Goal: Browse casually

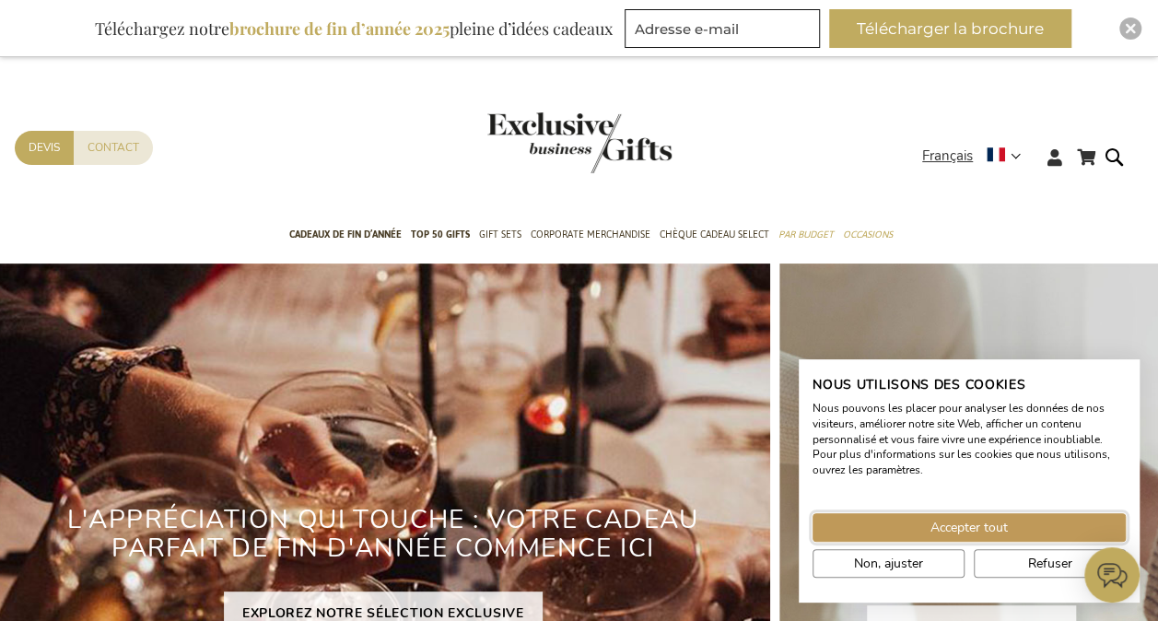
click at [948, 528] on span "Accepter tout" at bounding box center [969, 527] width 77 height 19
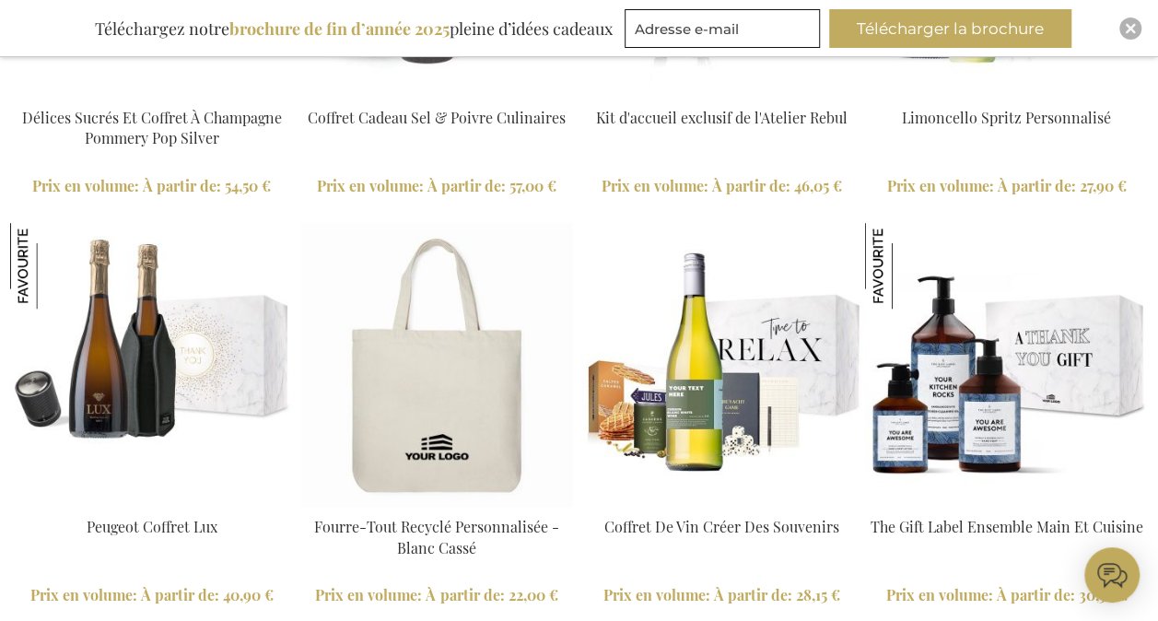
scroll to position [4423, 0]
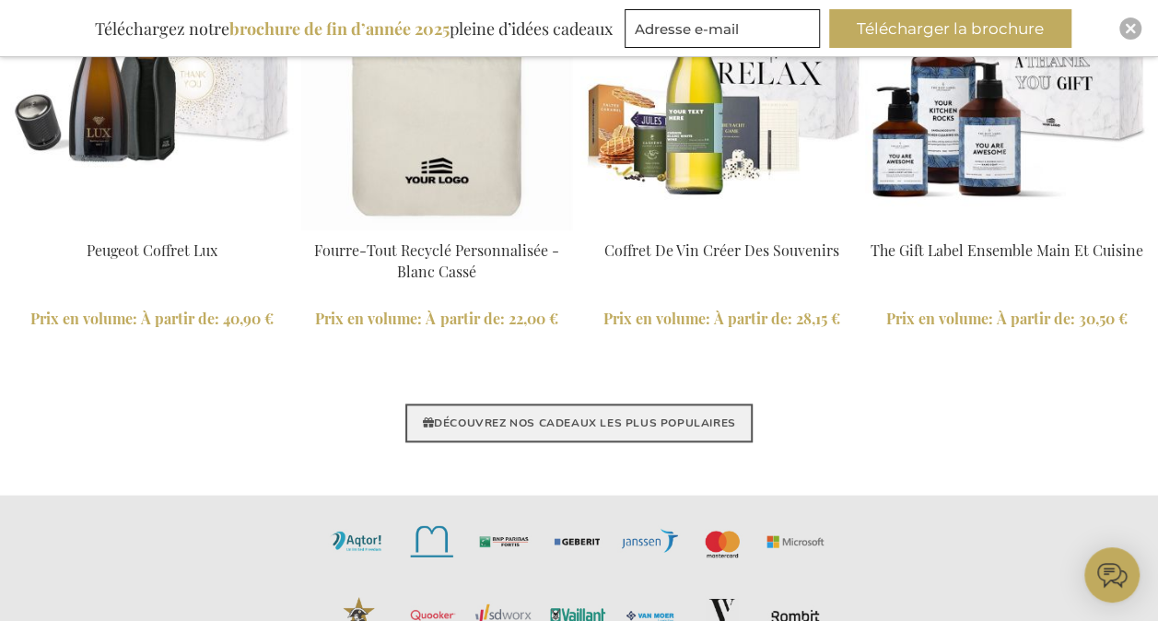
click at [567, 432] on link "DÉCOUVREZ NOS CADEAUX LES PLUS POPULAIRES" at bounding box center [578, 423] width 346 height 39
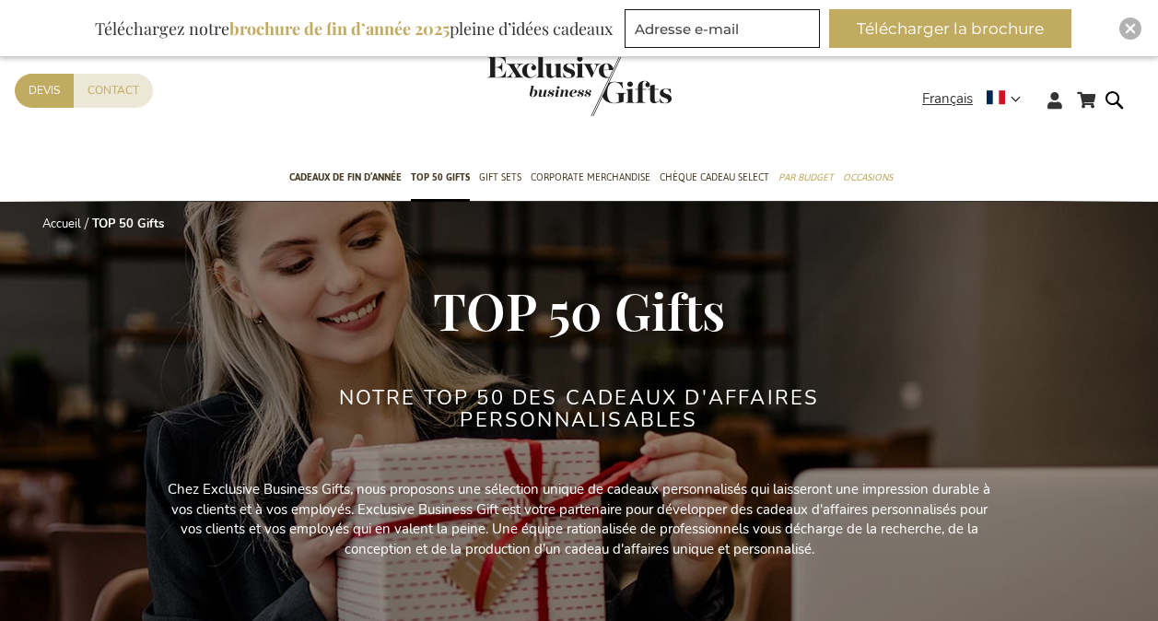
scroll to position [461, 0]
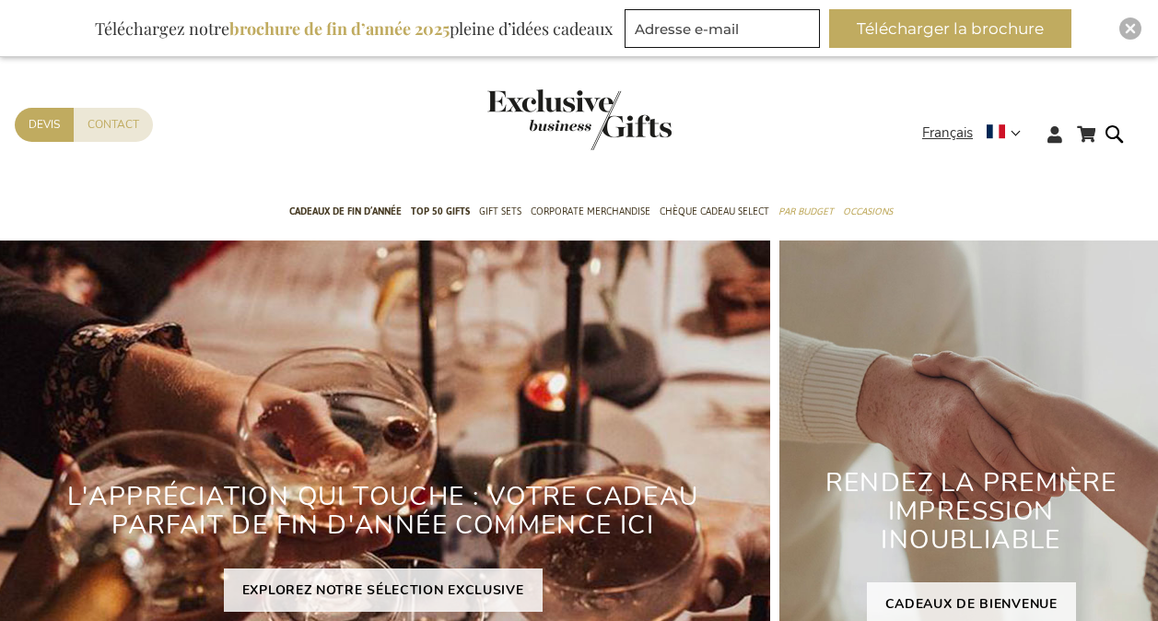
scroll to position [4412, 0]
